Goal: Information Seeking & Learning: Learn about a topic

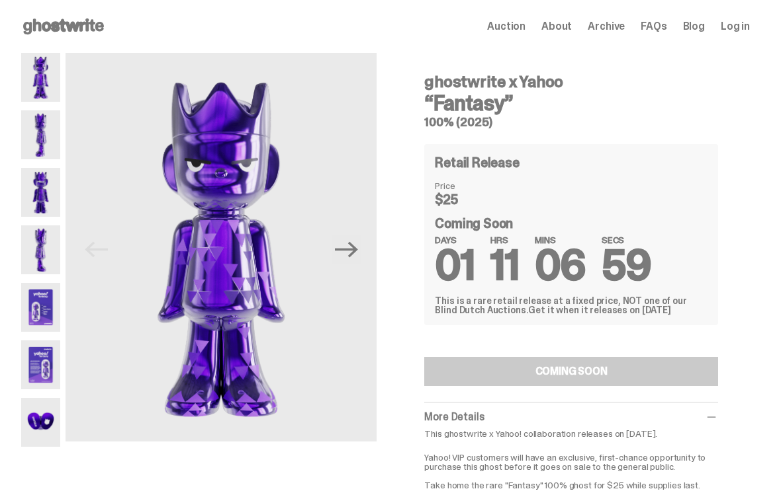
click at [568, 26] on span "About" at bounding box center [556, 26] width 30 height 11
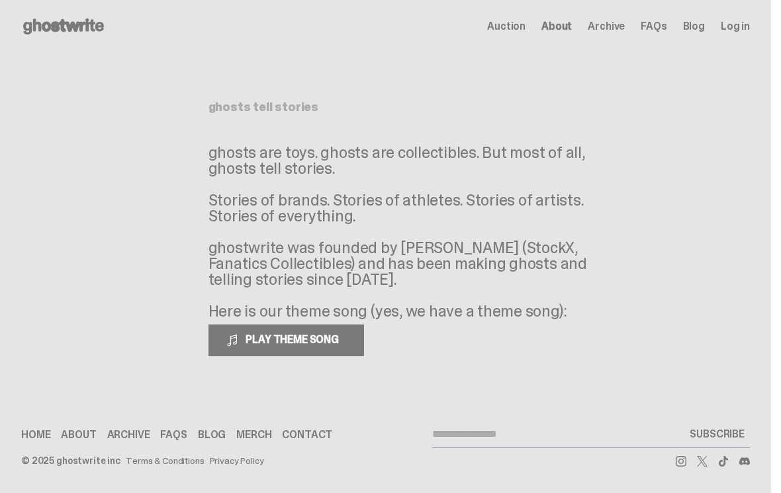
click at [318, 331] on button "PLAY THEME SONG" at bounding box center [285, 341] width 155 height 32
click at [330, 337] on span "PAUSE THEME SONG" at bounding box center [292, 340] width 105 height 14
click at [666, 26] on span "FAQs" at bounding box center [653, 26] width 26 height 11
